Goal: Task Accomplishment & Management: Manage account settings

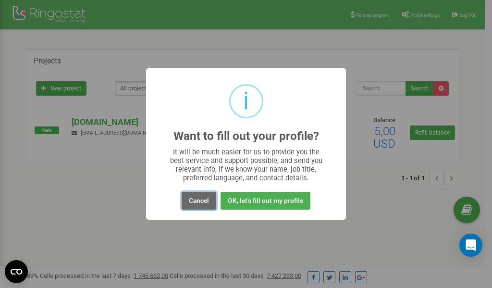
click at [196, 202] on button "Cancel" at bounding box center [199, 201] width 35 height 18
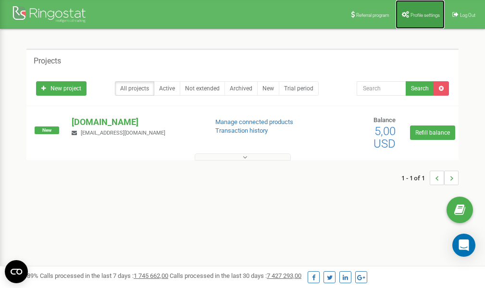
click at [416, 20] on link "Profile settings" at bounding box center [420, 14] width 49 height 29
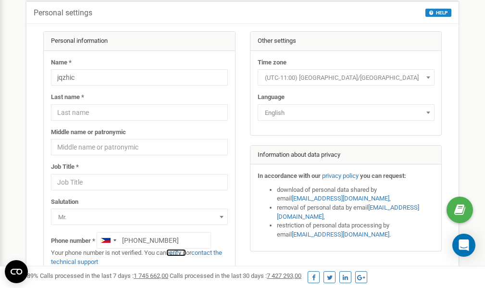
click at [179, 252] on link "verify it" at bounding box center [176, 252] width 20 height 7
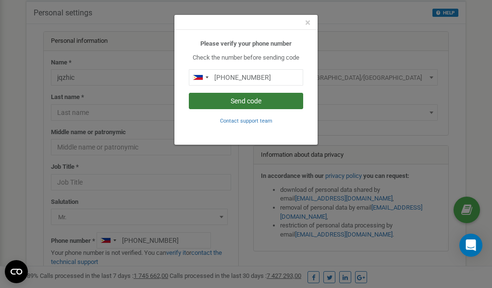
click at [214, 99] on button "Send code" at bounding box center [246, 101] width 114 height 16
